Goal: Task Accomplishment & Management: Use online tool/utility

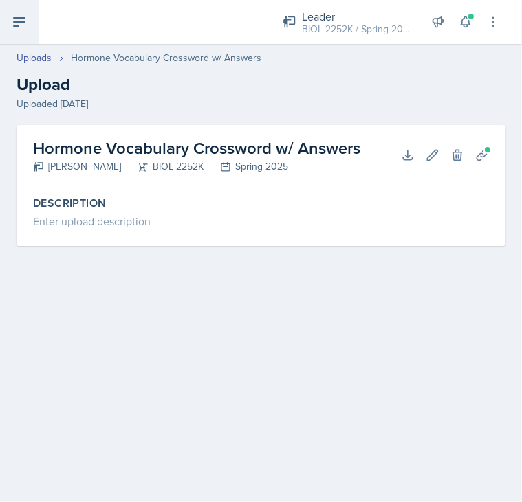
click at [22, 27] on icon at bounding box center [19, 22] width 16 height 16
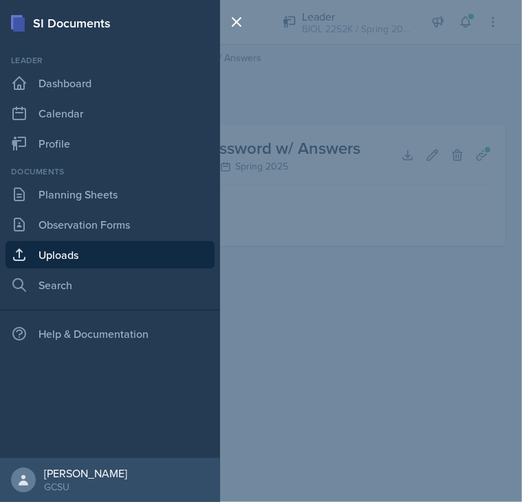
click at [316, 288] on div "SI Documents Leader Dashboard Calendar Profile Documents Planning Sheets Observ…" at bounding box center [261, 251] width 522 height 502
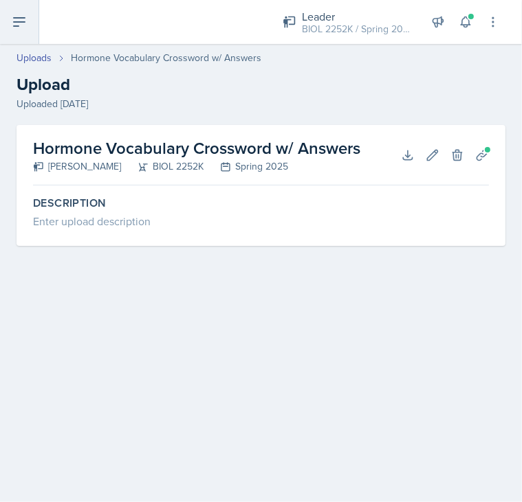
click at [23, 29] on icon at bounding box center [19, 22] width 16 height 16
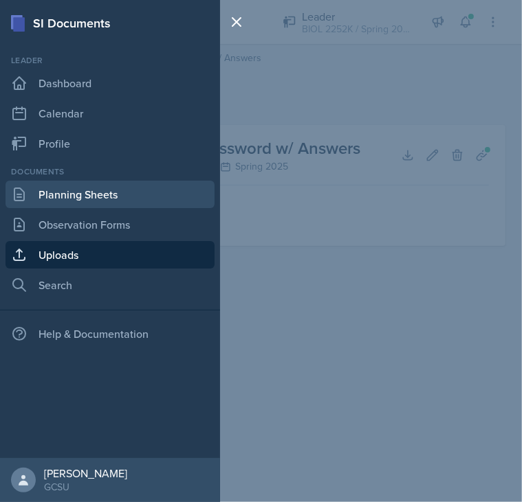
click at [81, 190] on link "Planning Sheets" at bounding box center [109, 194] width 209 height 27
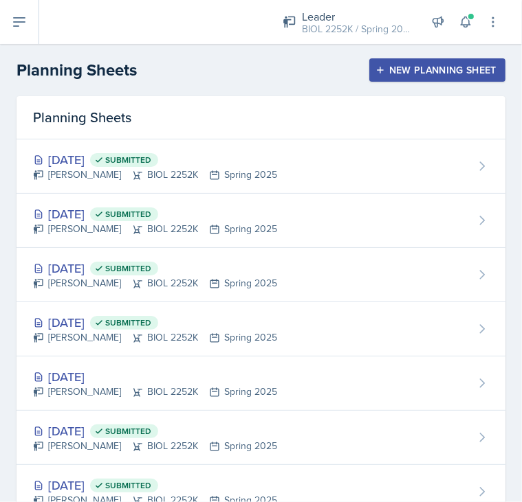
click at [378, 66] on div "New Planning Sheet" at bounding box center [437, 70] width 118 height 11
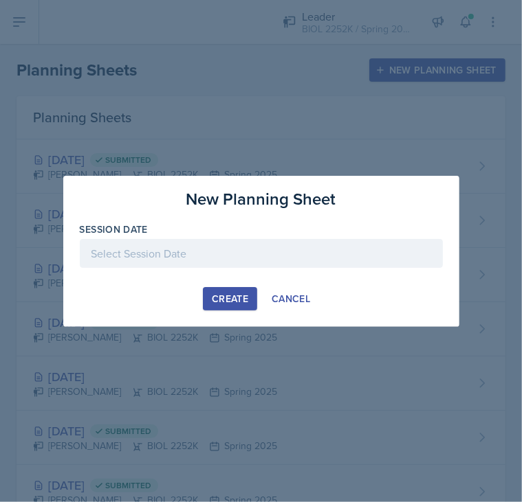
click at [205, 251] on div at bounding box center [261, 253] width 363 height 29
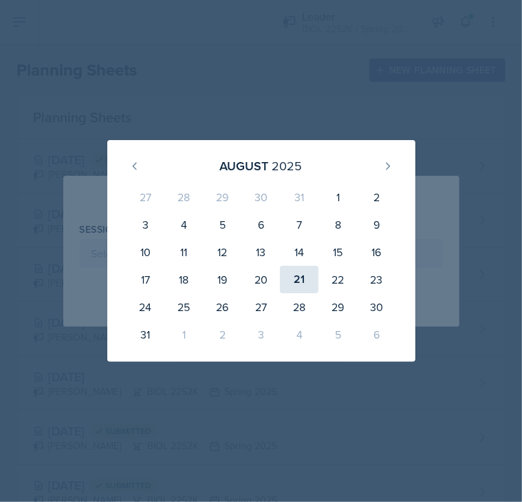
click at [302, 280] on div "21" at bounding box center [299, 279] width 38 height 27
type input "[DATE]"
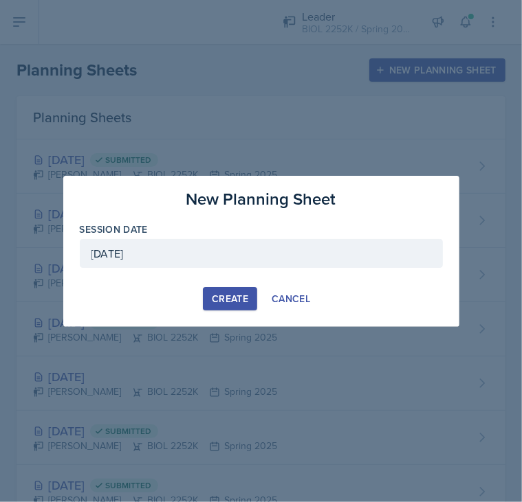
click at [226, 298] on div "Create" at bounding box center [230, 299] width 36 height 11
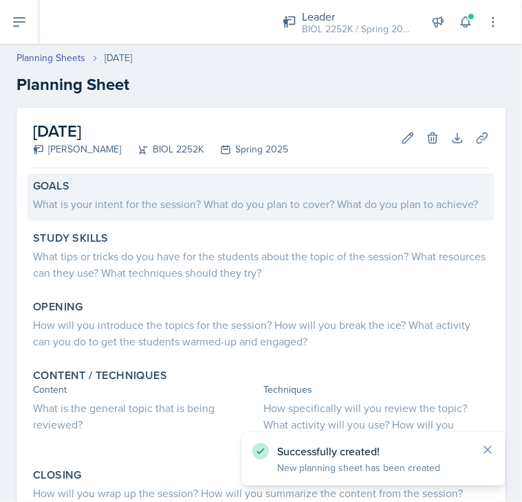
click at [289, 197] on div "What is your intent for the session? What do you plan to cover? What do you pla…" at bounding box center [261, 204] width 456 height 16
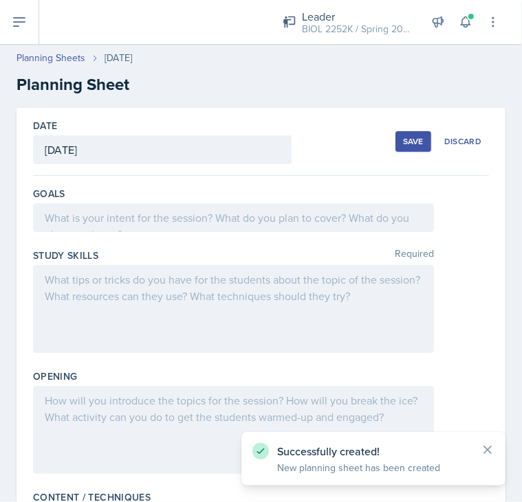
click at [276, 221] on div at bounding box center [233, 217] width 401 height 29
